Goal: Task Accomplishment & Management: Use online tool/utility

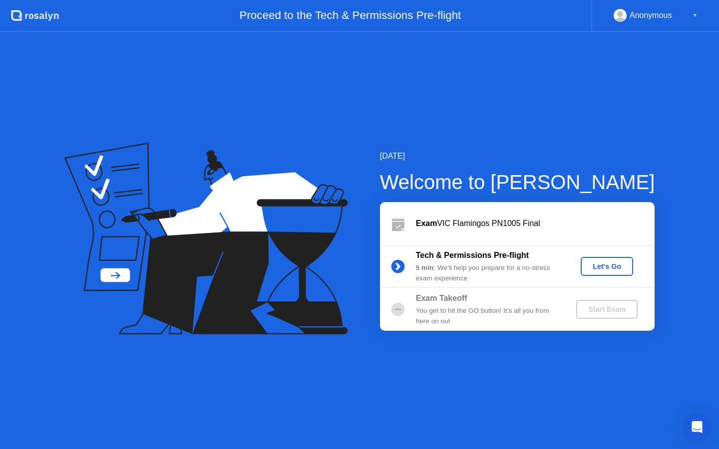
click at [618, 258] on button "Let's Go" at bounding box center [607, 266] width 52 height 19
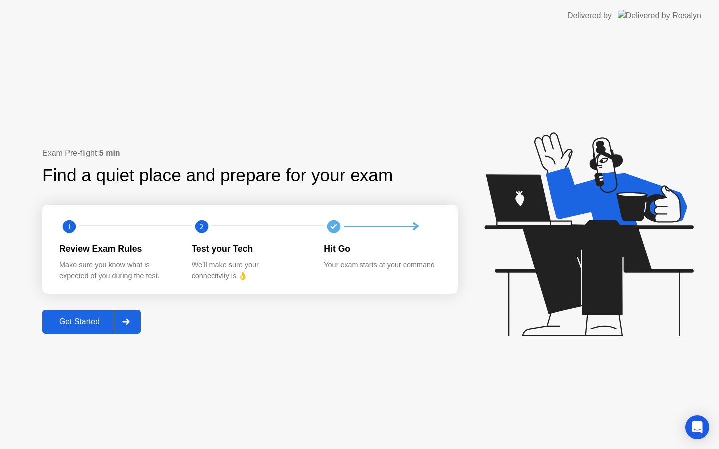
click at [91, 319] on div "Get Started" at bounding box center [79, 322] width 68 height 9
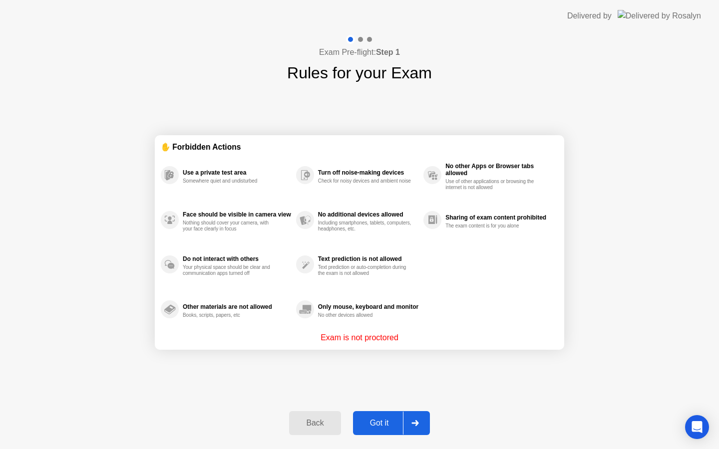
click at [398, 430] on button "Got it" at bounding box center [391, 423] width 77 height 24
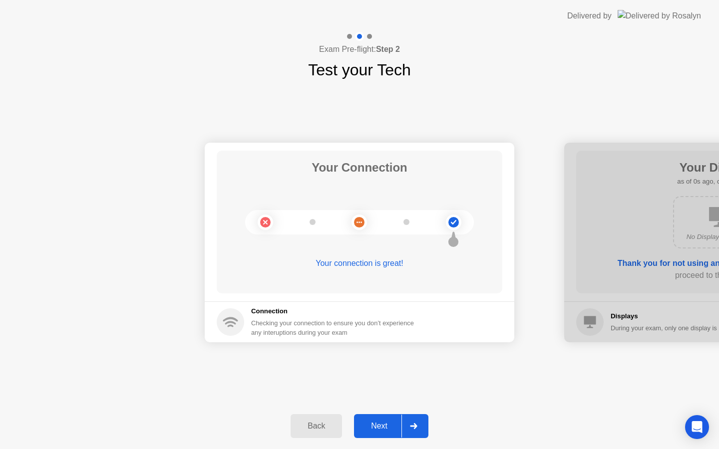
click at [397, 430] on div "Next" at bounding box center [379, 426] width 44 height 9
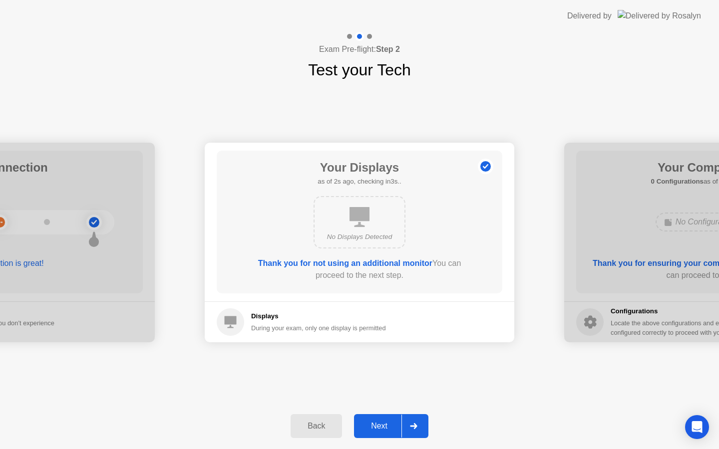
click at [397, 431] on div "Next" at bounding box center [379, 426] width 44 height 9
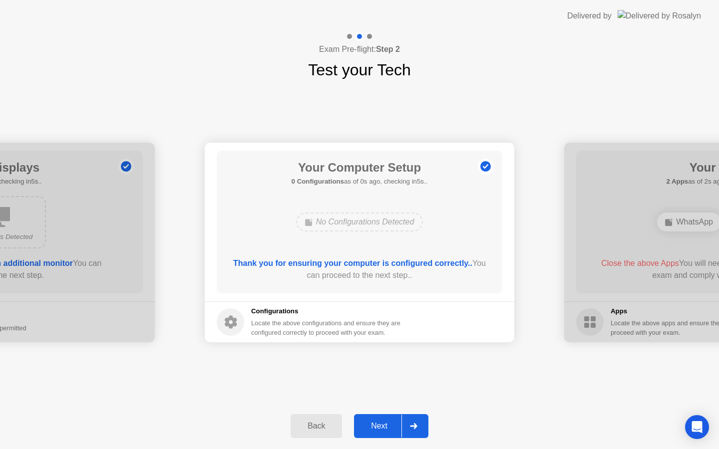
click at [397, 431] on div "Next" at bounding box center [379, 426] width 44 height 9
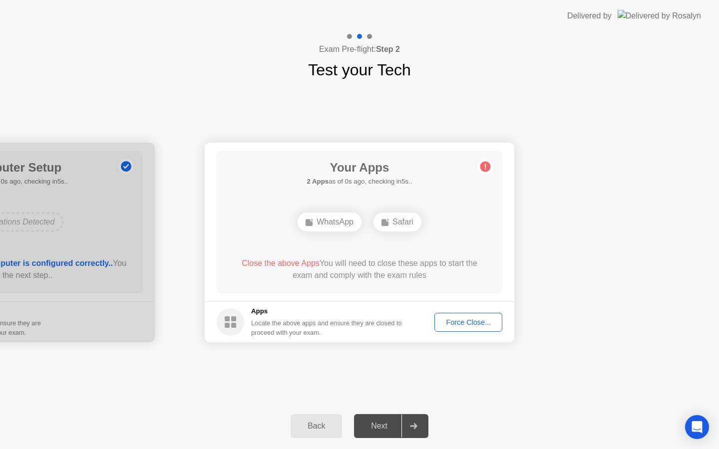
click at [397, 431] on div "Next" at bounding box center [379, 426] width 44 height 9
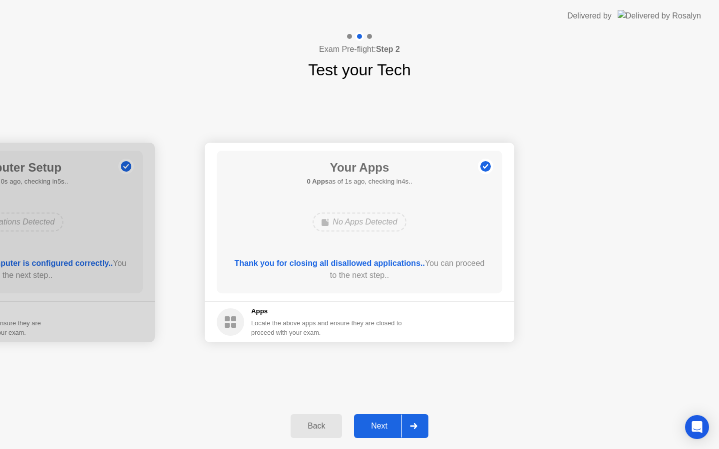
click at [396, 426] on div "Next" at bounding box center [379, 426] width 44 height 9
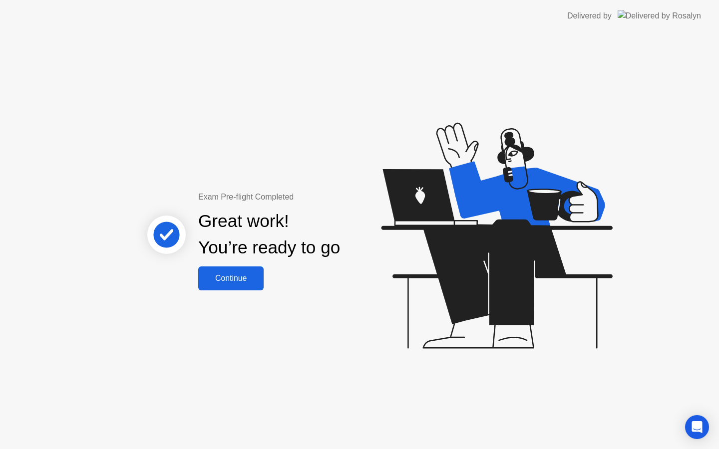
click at [243, 280] on div "Continue" at bounding box center [230, 278] width 59 height 9
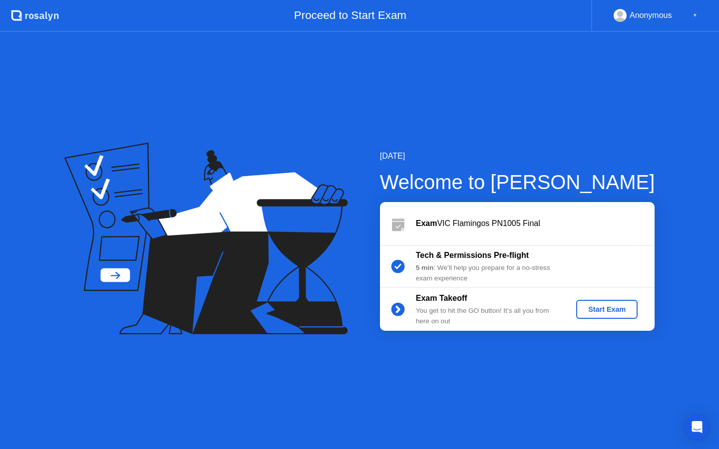
click at [592, 307] on div "Start Exam" at bounding box center [606, 310] width 53 height 8
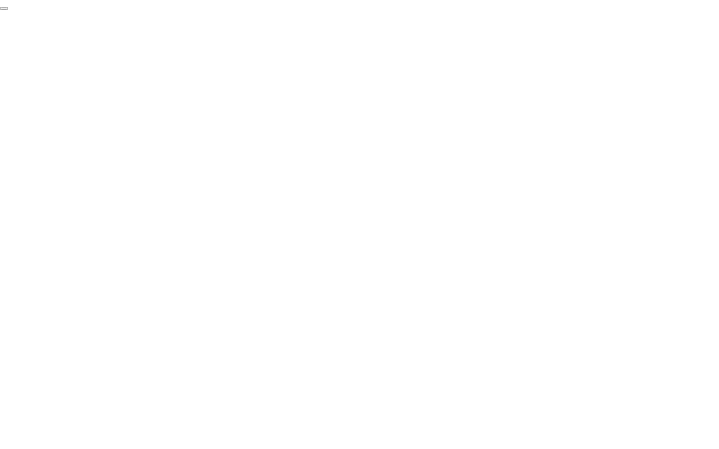
click at [8, 10] on button "End Proctoring Session" at bounding box center [4, 8] width 8 height 3
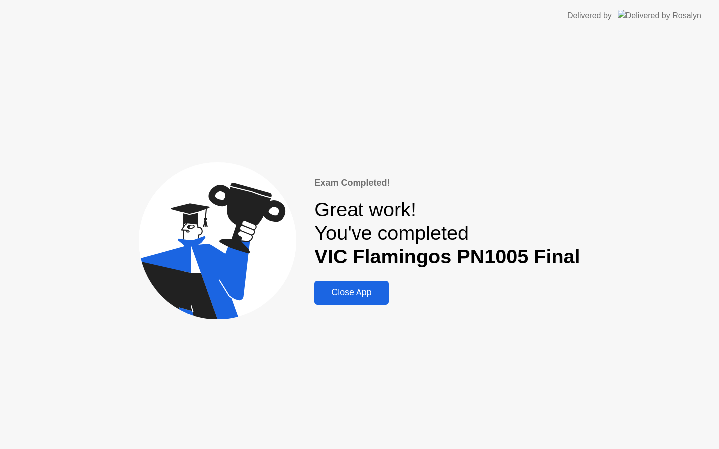
click at [365, 289] on div "Close App" at bounding box center [351, 293] width 68 height 10
